Goal: Transaction & Acquisition: Book appointment/travel/reservation

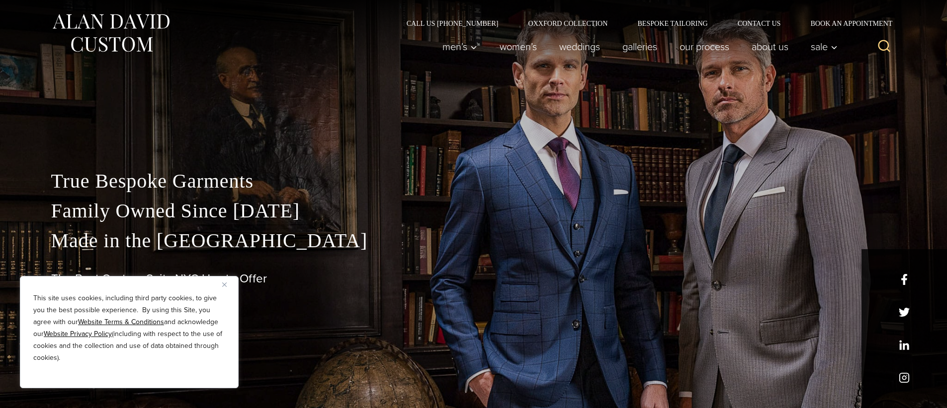
click at [222, 277] on div "This site uses cookies, including third party cookies, to give you the best pos…" at bounding box center [129, 332] width 219 height 112
click at [226, 283] on img "Close" at bounding box center [224, 285] width 4 height 4
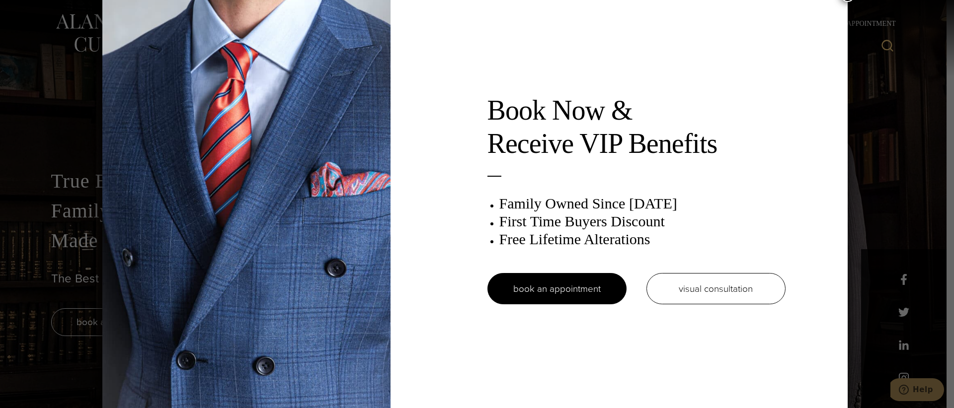
click at [314, 188] on img at bounding box center [246, 204] width 288 height 417
click at [471, 188] on div "Book Now & Receive VIP Benefits Family Owned Since 1913 First Time Buyers Disco…" at bounding box center [474, 204] width 745 height 417
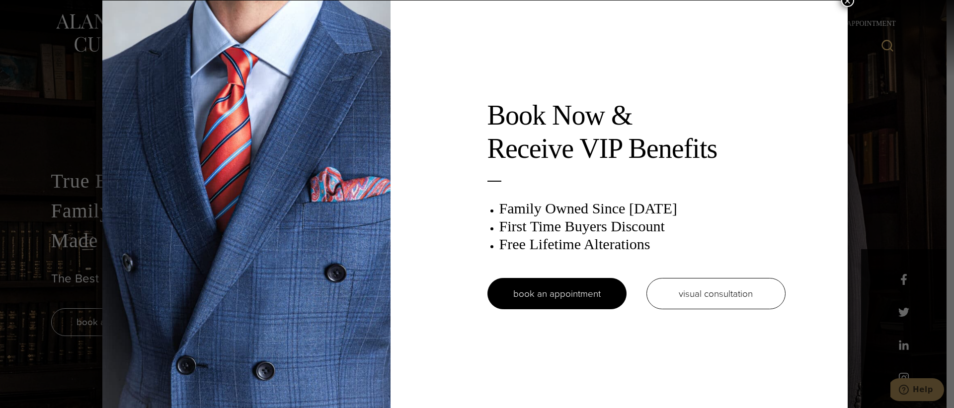
click at [849, 4] on button "×" at bounding box center [847, 0] width 13 height 13
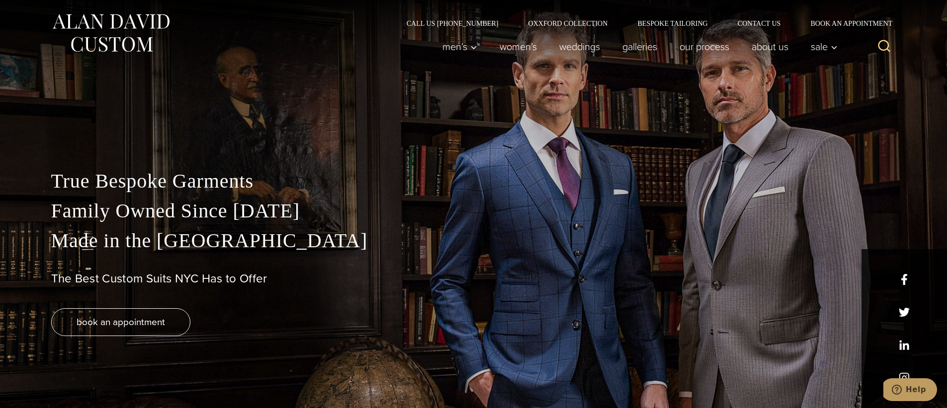
click at [347, 365] on div "True Bespoke Garments Family Owned Since 1913 Made in the United States The Bes…" at bounding box center [473, 287] width 865 height 242
click at [748, 18] on div "Call Us (212) 227-4040 Oxxford Collection Bespoke Tailoring Contact Us Book an …" at bounding box center [473, 13] width 865 height 27
click at [748, 20] on link "Contact Us" at bounding box center [759, 23] width 73 height 7
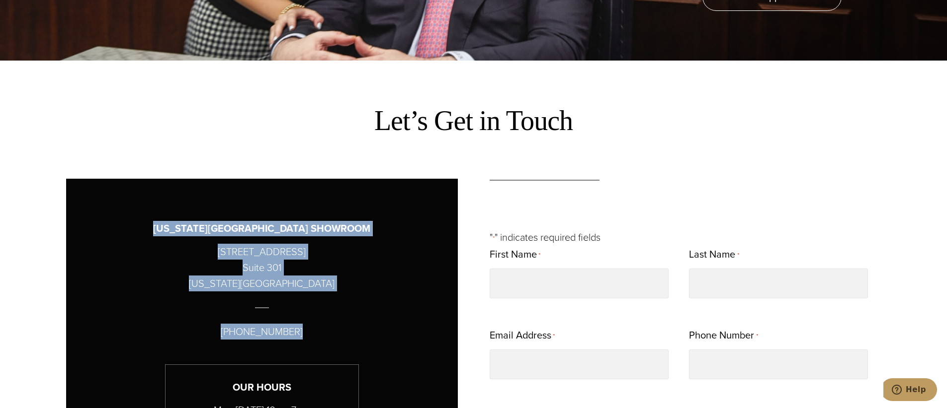
drag, startPoint x: 300, startPoint y: 336, endPoint x: 196, endPoint y: 235, distance: 144.8
copy div "[US_STATE][GEOGRAPHIC_DATA] [STREET_ADDRESS][US_STATE] [PHONE_NUMBER]"
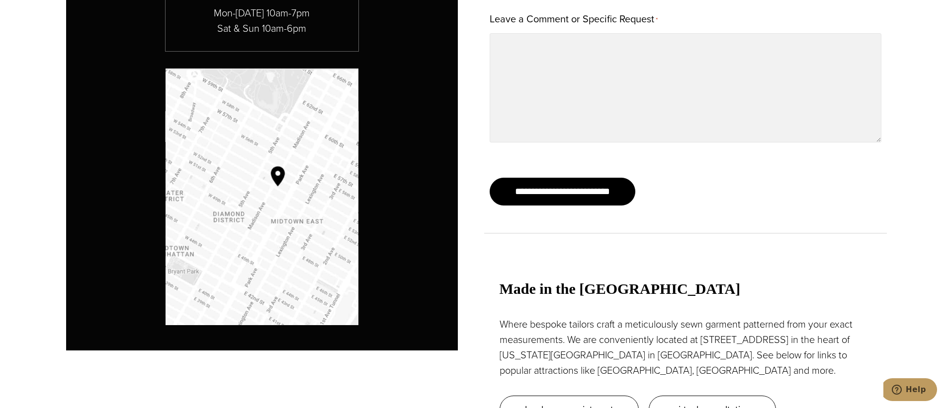
scroll to position [795, 0]
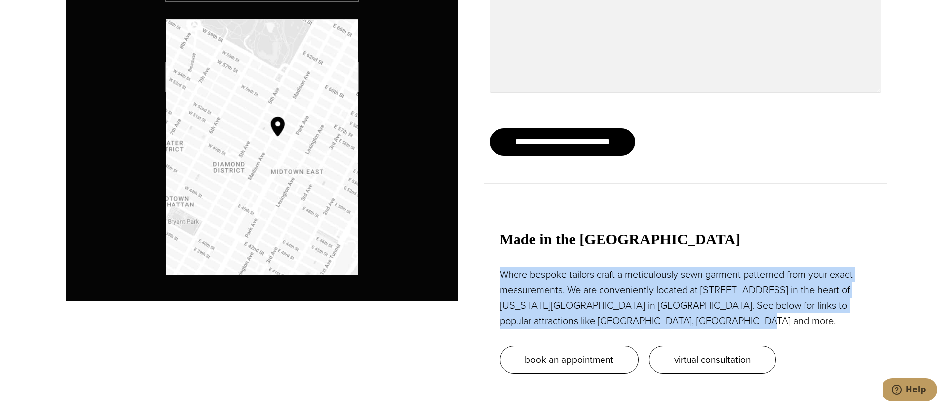
drag, startPoint x: 499, startPoint y: 273, endPoint x: 711, endPoint y: 315, distance: 215.7
click at [711, 315] on p "Where bespoke tailors craft a meticulously sewn garment patterned from your exa…" at bounding box center [685, 298] width 372 height 62
copy p "Where bespoke tailors craft a meticulously sewn garment patterned from your exa…"
click at [259, 330] on div "[US_STATE][GEOGRAPHIC_DATA] SHOWROOM [STREET_ADDRESS][US_STATE] [PHONE_NUMBER] …" at bounding box center [262, 65] width 392 height 667
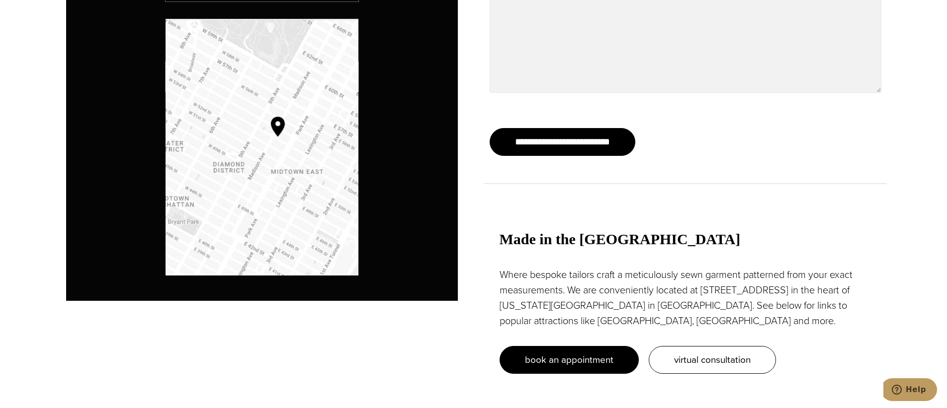
click at [568, 358] on span "book an appointment" at bounding box center [569, 360] width 88 height 14
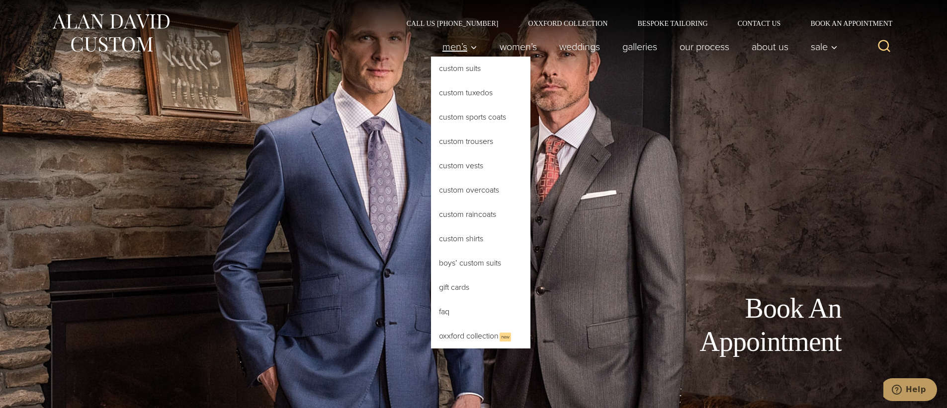
click at [455, 48] on span "Men’s" at bounding box center [459, 47] width 35 height 10
click at [459, 69] on link "Custom Suits" at bounding box center [480, 69] width 99 height 24
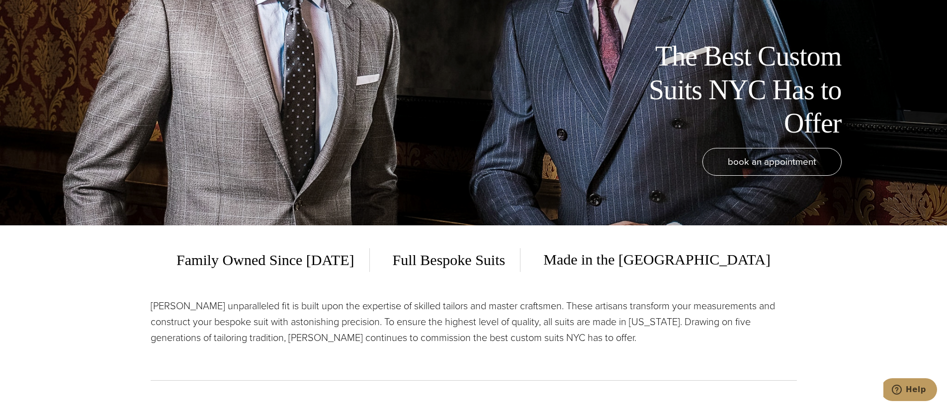
scroll to position [199, 0]
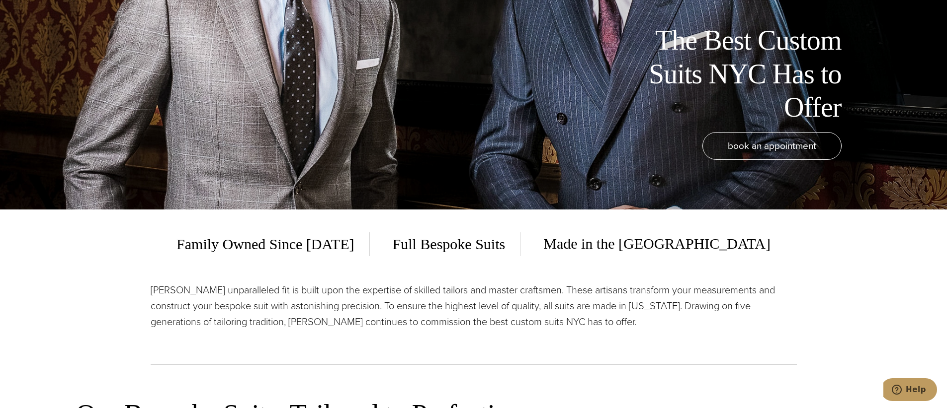
click at [197, 233] on div "Family Owned Since 1913 Full Bespoke Suits Made in the USA" at bounding box center [474, 244] width 646 height 24
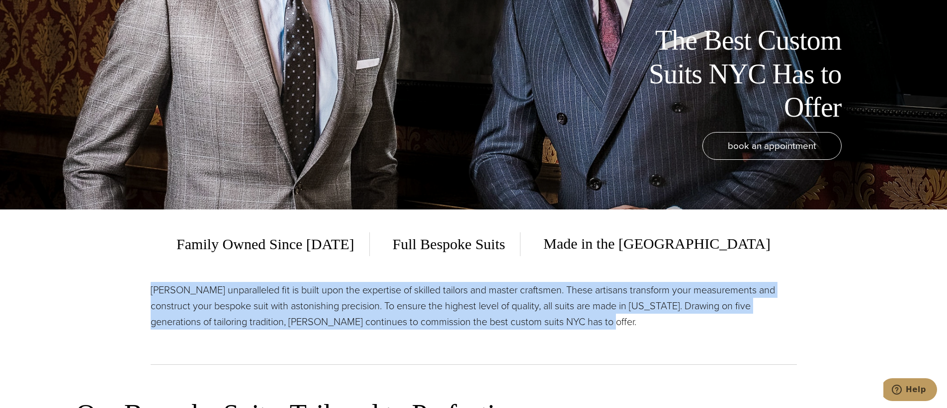
drag, startPoint x: 148, startPoint y: 290, endPoint x: 631, endPoint y: 329, distance: 484.6
click at [630, 329] on section "Family Owned Since 1913 Full Bespoke Suits Made in the USA Alan David’s unparal…" at bounding box center [473, 294] width 947 height 168
copy p "Alan David’s unparalleled fit is built upon the expertise of skilled tailors an…"
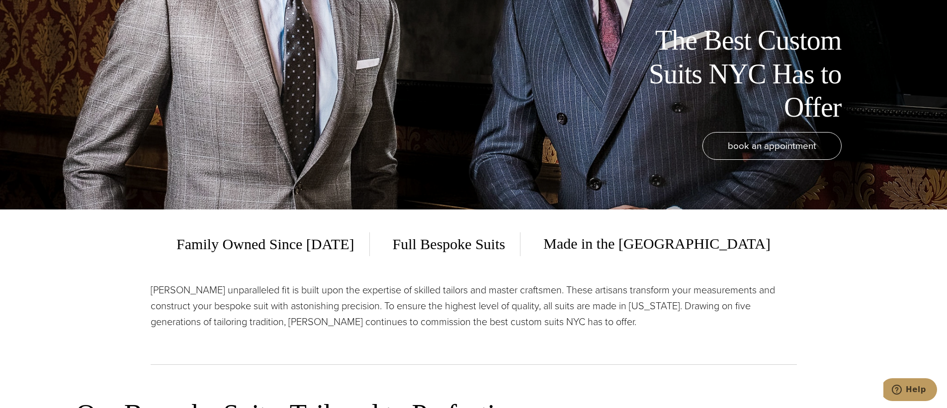
click at [223, 273] on div "Family Owned Since 1913 Full Bespoke Suits Made in the USA Alan David’s unparal…" at bounding box center [474, 294] width 646 height 168
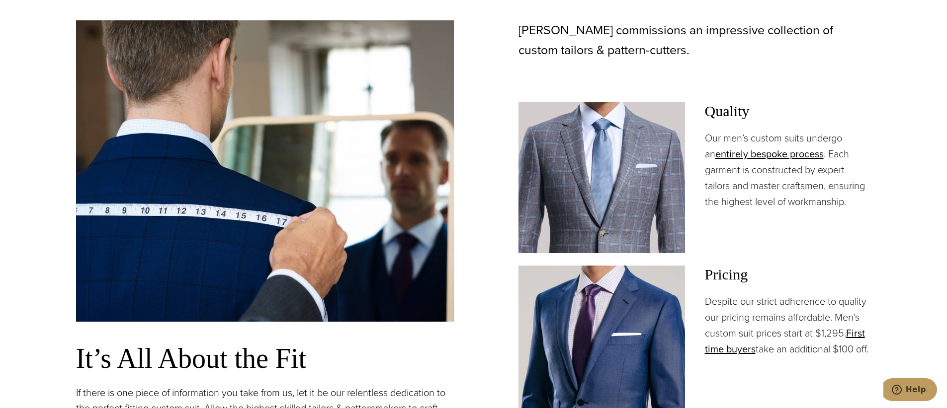
scroll to position [696, 0]
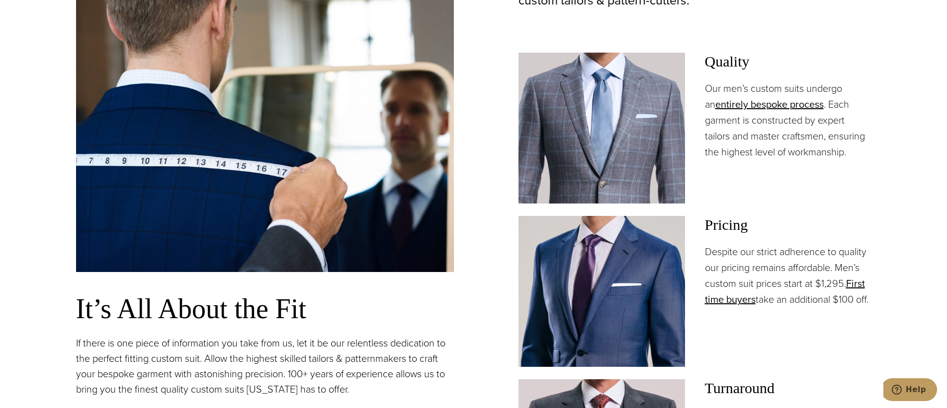
drag, startPoint x: 771, startPoint y: 312, endPoint x: 706, endPoint y: 252, distance: 87.9
click at [706, 252] on p "Despite our strict adherence to quality our pricing remains affordable. Men’s c…" at bounding box center [788, 276] width 166 height 64
copy p "Despite our strict adherence to quality our pricing remains affordable. Men’s c…"
click at [462, 385] on div "It’s All About the Fit If there is one piece of information you take from us, l…" at bounding box center [473, 251] width 795 height 561
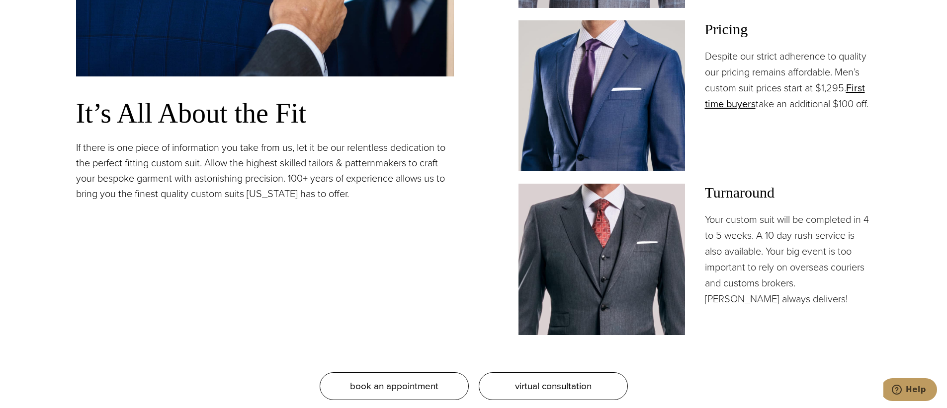
scroll to position [894, 0]
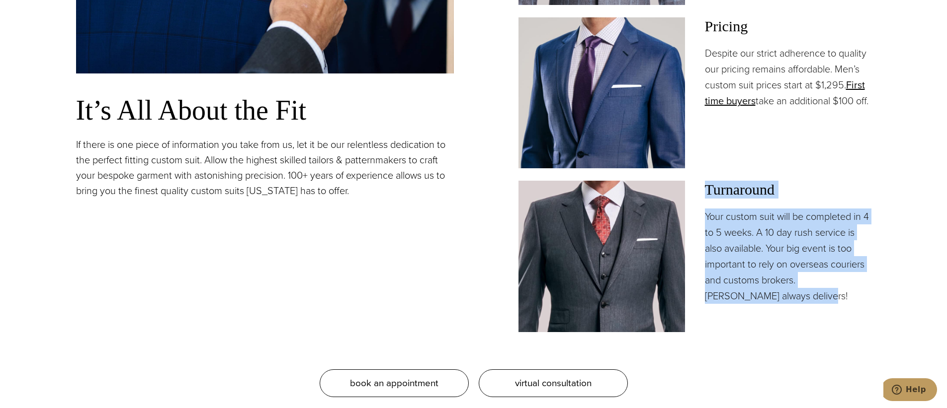
drag, startPoint x: 779, startPoint y: 296, endPoint x: 699, endPoint y: 191, distance: 132.2
click at [699, 191] on div "Turnaround Your custom suit will be completed in 4 to 5 weeks. A 10 day rush se…" at bounding box center [694, 256] width 353 height 151
copy div "Turnaround Your custom suit will be completed in 4 to 5 weeks. A 10 day rush se…"
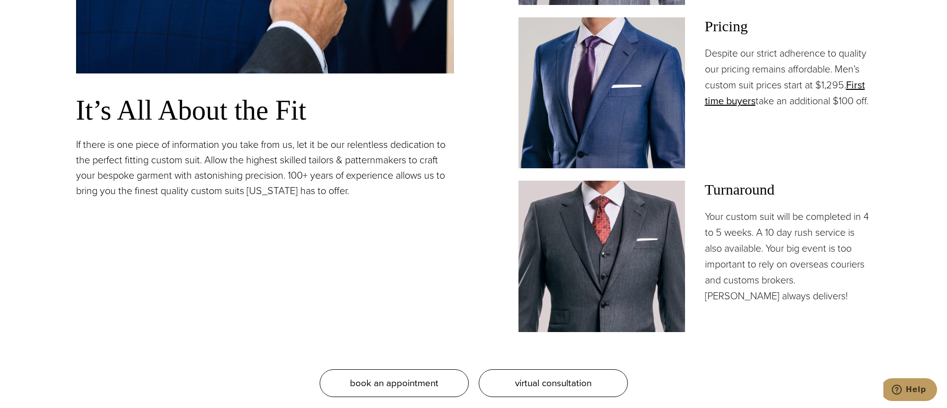
click at [315, 271] on div "It’s All About the Fit If there is one piece of information you take from us, l…" at bounding box center [265, 52] width 378 height 561
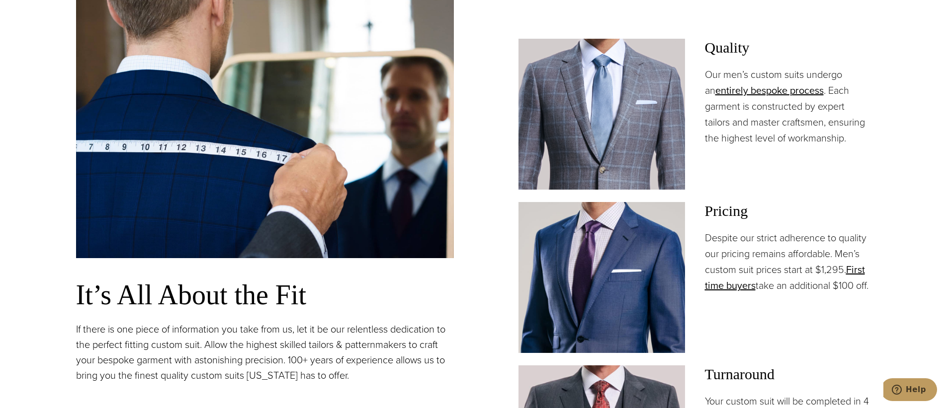
scroll to position [696, 0]
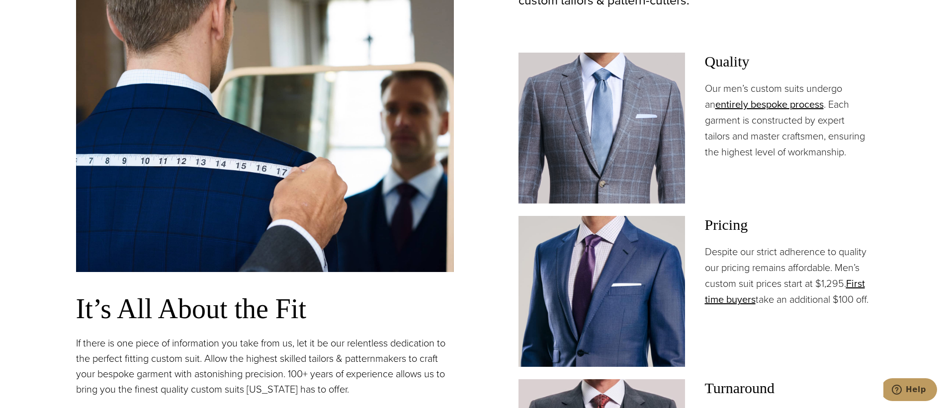
click at [482, 230] on div "It’s All About the Fit If there is one piece of information you take from us, l…" at bounding box center [473, 251] width 795 height 561
